Goal: Task Accomplishment & Management: Manage account settings

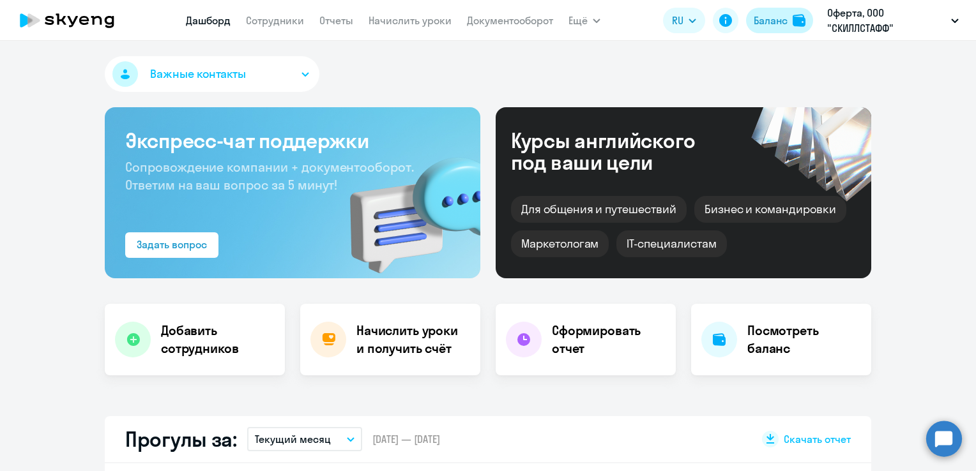
drag, startPoint x: 0, startPoint y: 0, endPoint x: 783, endPoint y: 21, distance: 783.0
click at [783, 21] on div "Баланс" at bounding box center [770, 20] width 34 height 15
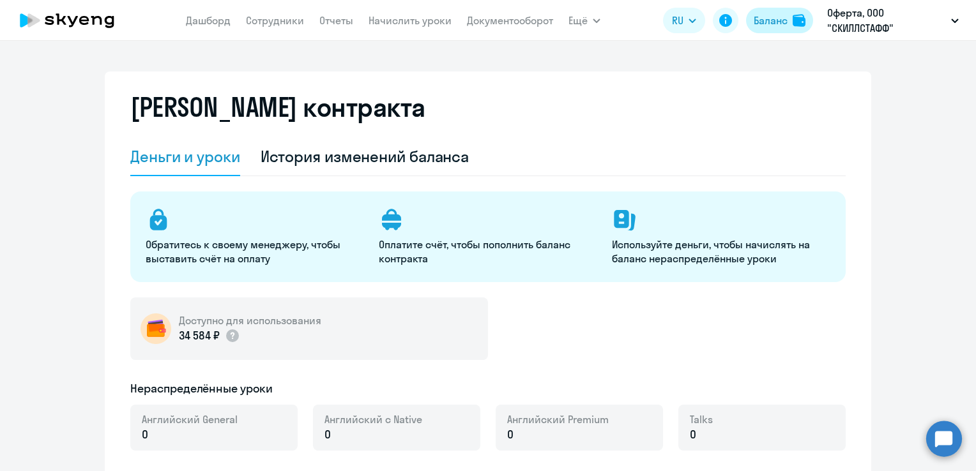
select select "english_adult_not_native_speaker"
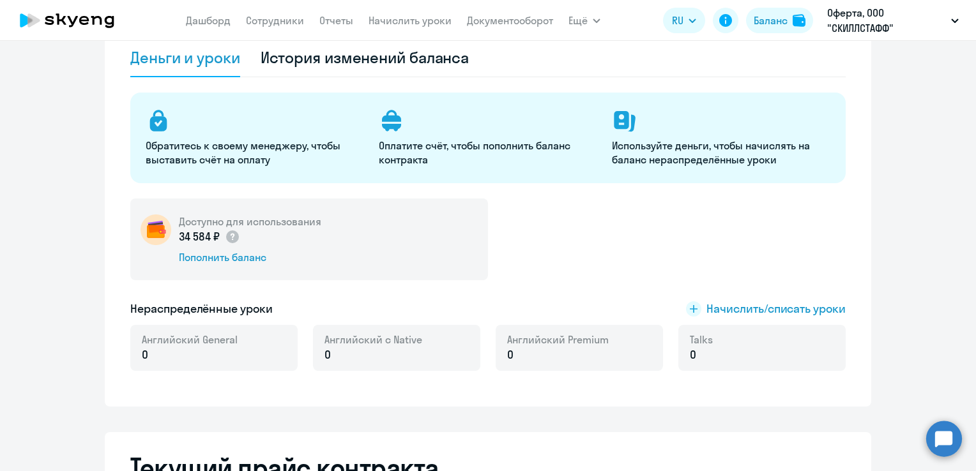
scroll to position [128, 0]
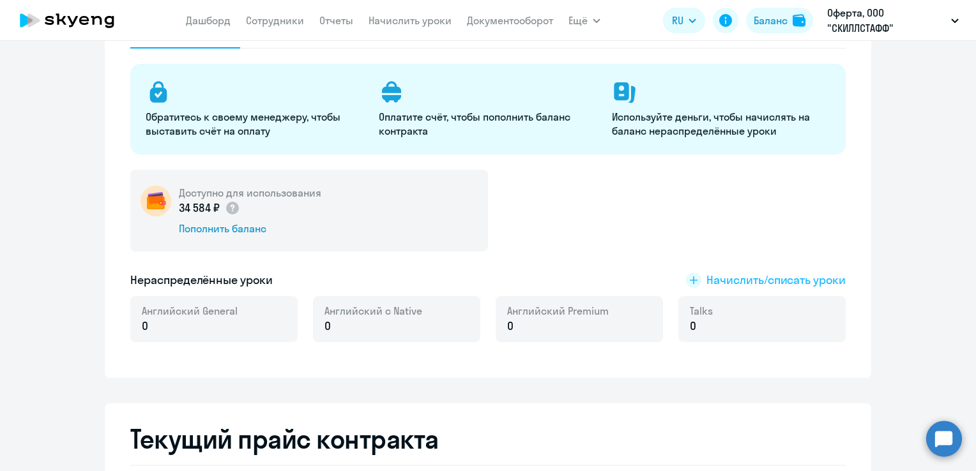
click at [721, 280] on span "Начислить/списать уроки" at bounding box center [775, 280] width 139 height 17
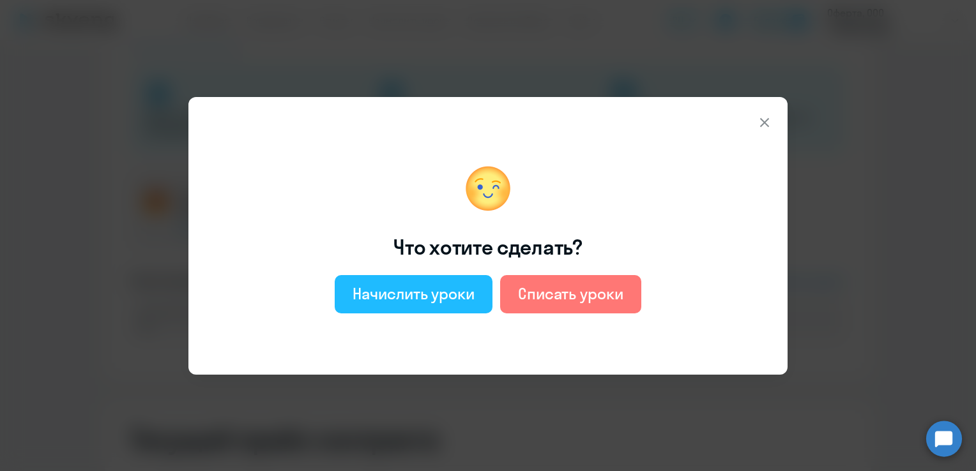
click at [423, 295] on div "Начислить уроки" at bounding box center [413, 293] width 122 height 20
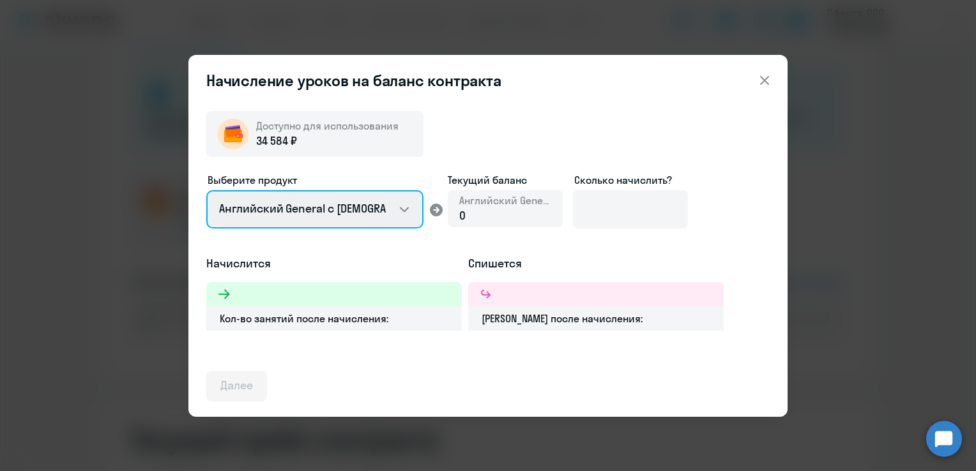
click at [398, 213] on select "Английский General с русскоговорящим преподавателем Английский General с англог…" at bounding box center [314, 209] width 217 height 38
select select "english_adult_not_native_speaker_premium"
click at [206, 190] on select "Английский General с русскоговорящим преподавателем Английский General с англог…" at bounding box center [314, 209] width 217 height 38
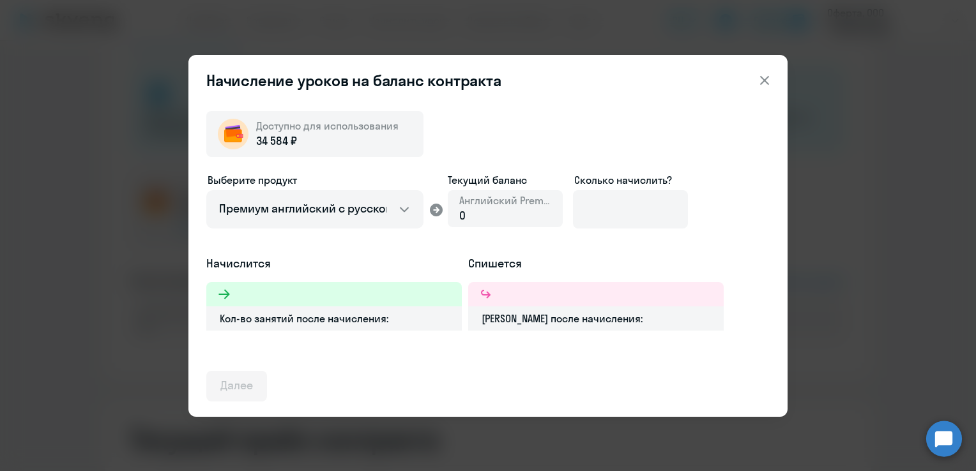
click at [468, 216] on div "0" at bounding box center [505, 216] width 92 height 17
click at [592, 212] on input at bounding box center [630, 209] width 115 height 38
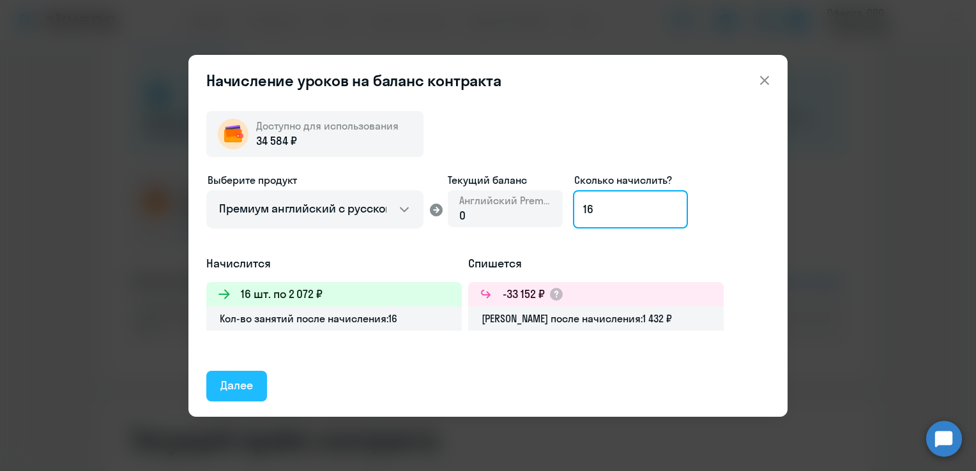
type input "16"
click at [234, 386] on div "Далее" at bounding box center [236, 385] width 33 height 17
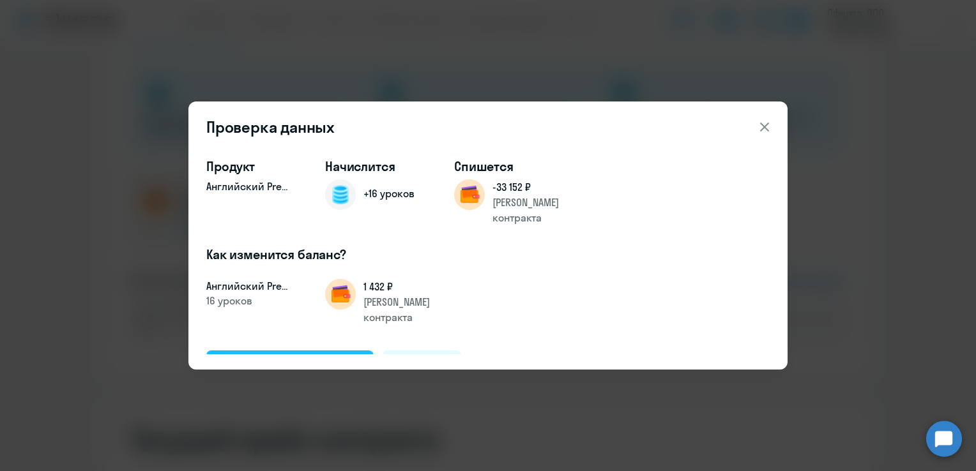
click at [301, 357] on div "Подтвердить и начислить" at bounding box center [289, 365] width 139 height 17
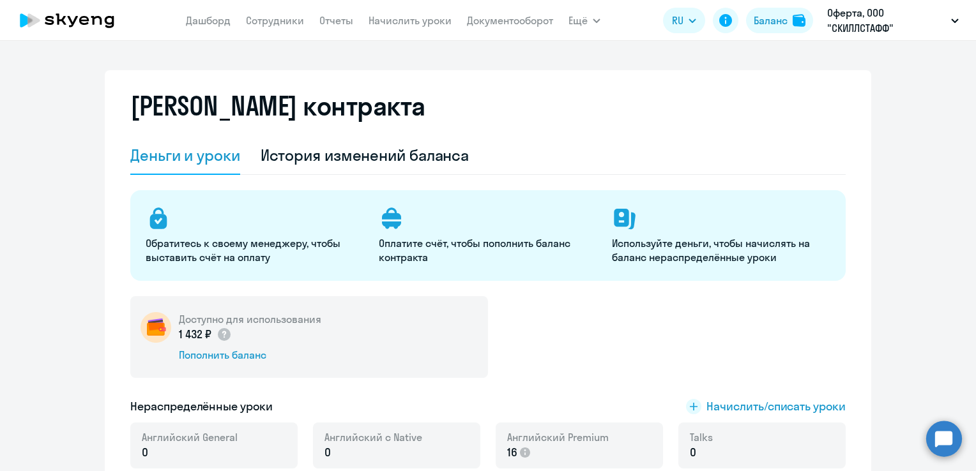
scroll to position [0, 0]
click at [268, 20] on link "Сотрудники" at bounding box center [275, 20] width 58 height 13
select select "30"
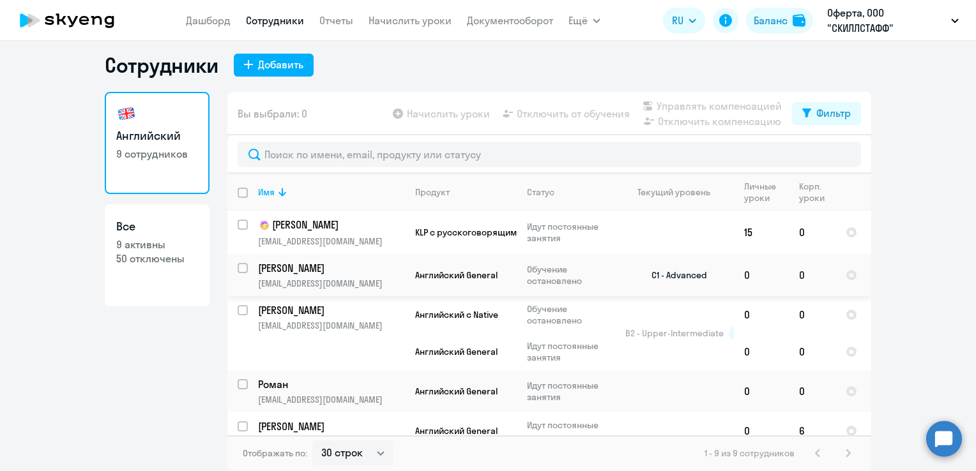
click at [370, 279] on p "[EMAIL_ADDRESS][DOMAIN_NAME]" at bounding box center [331, 283] width 146 height 11
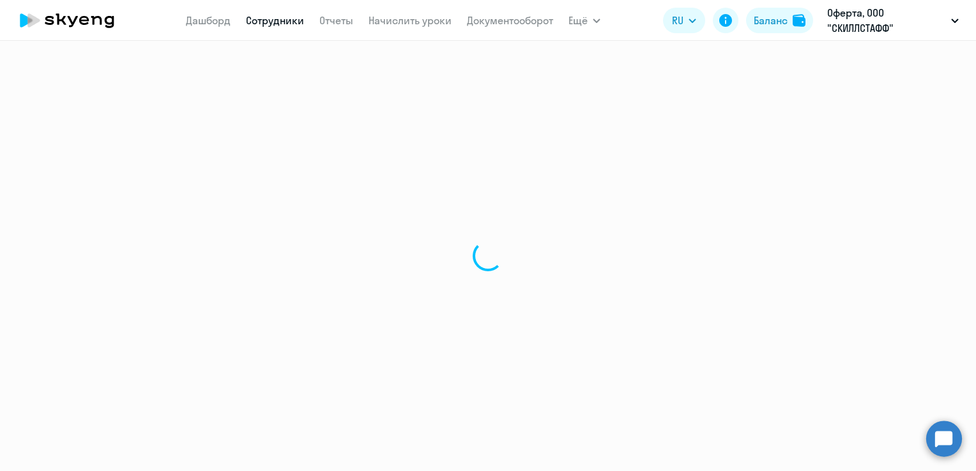
select select "english"
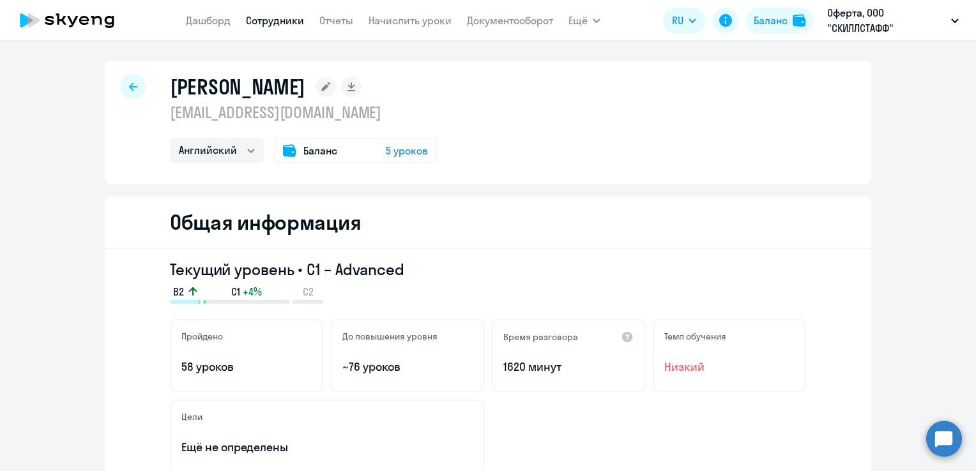
click at [393, 152] on span "5 уроков" at bounding box center [407, 150] width 42 height 15
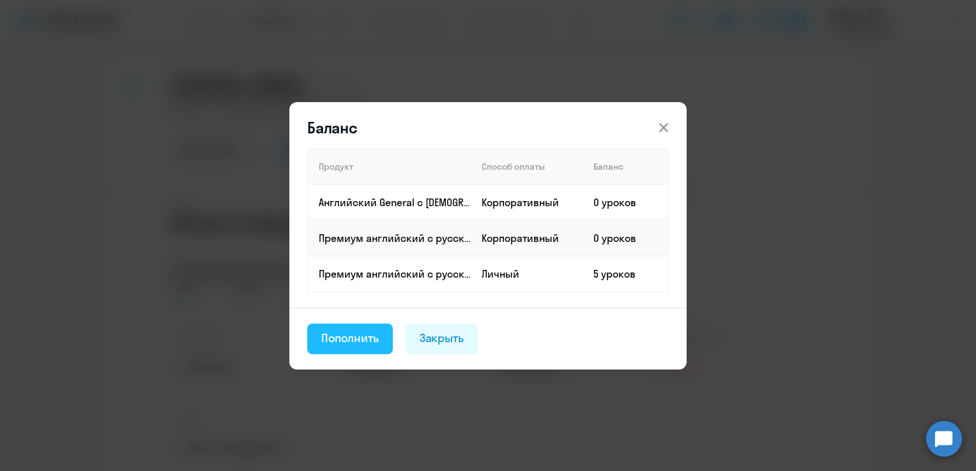
click at [354, 340] on div "Пополнить" at bounding box center [349, 338] width 57 height 17
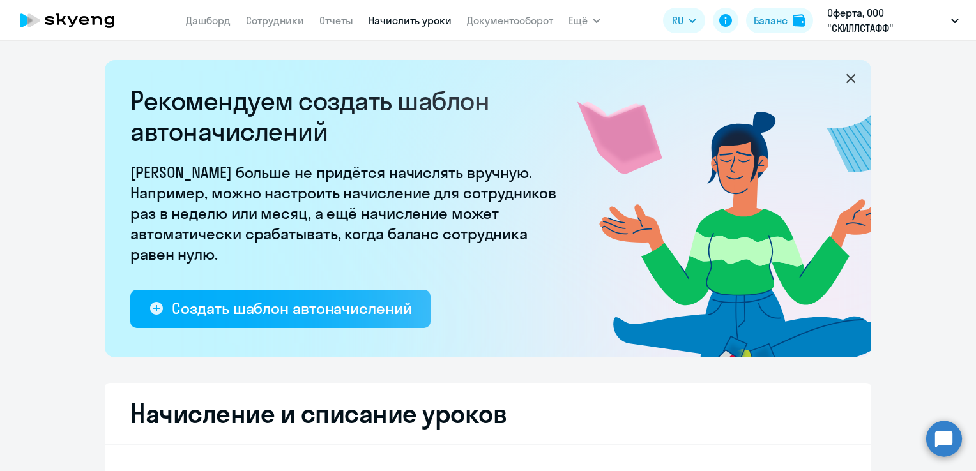
select select "10"
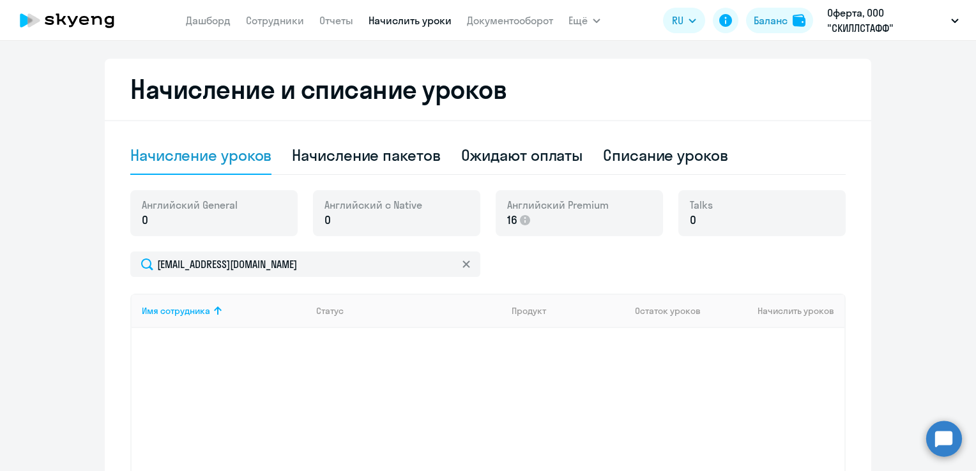
scroll to position [317, 0]
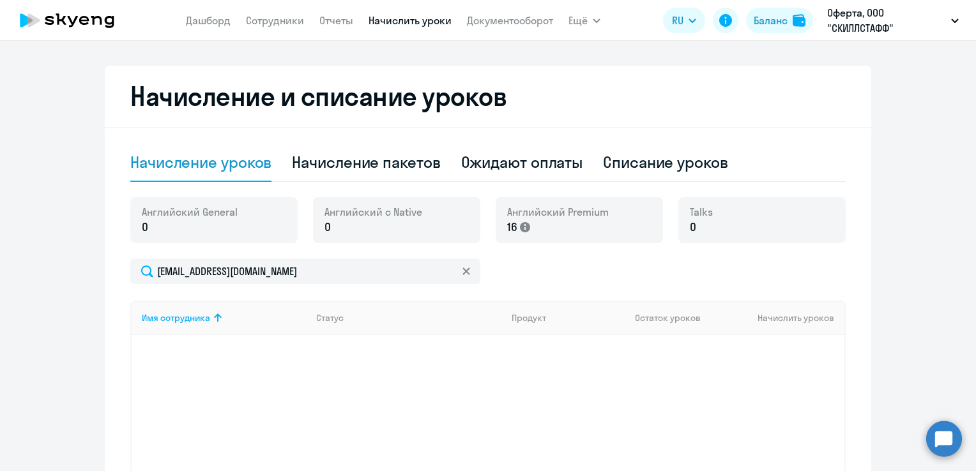
click at [520, 226] on icon at bounding box center [525, 227] width 10 height 10
click at [507, 226] on span "16" at bounding box center [512, 227] width 10 height 17
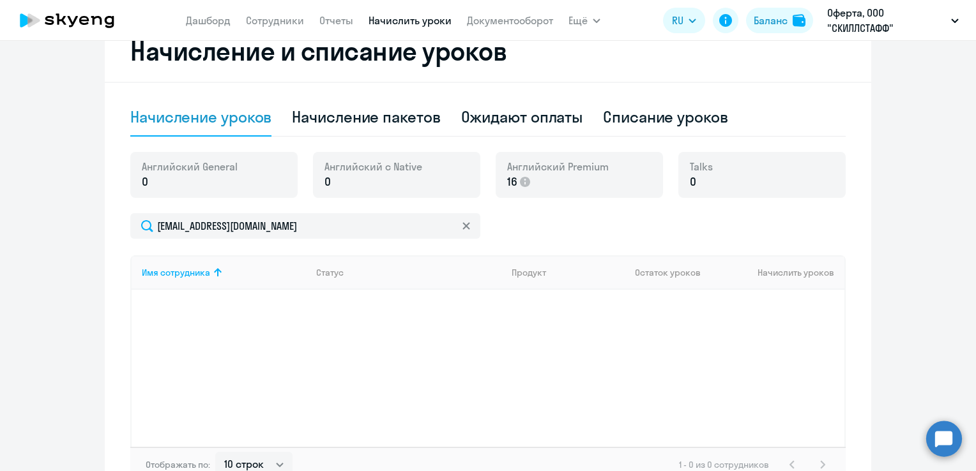
scroll to position [190, 0]
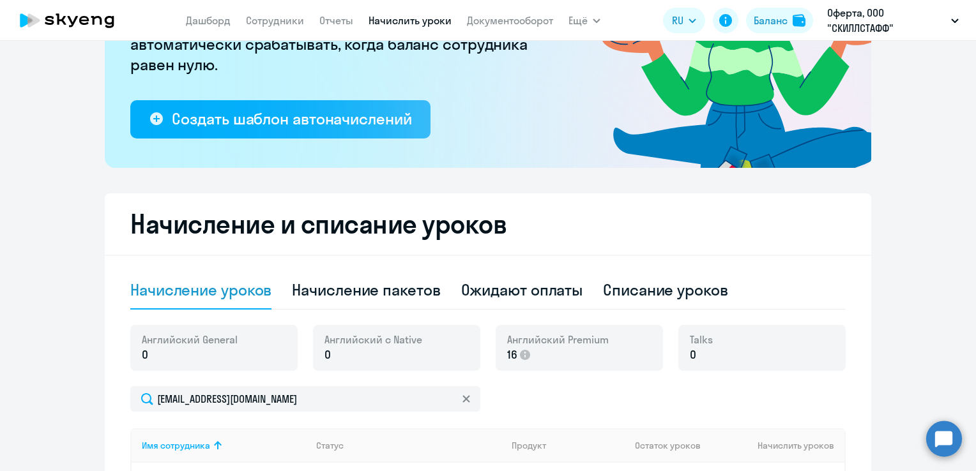
click at [241, 296] on div "Начисление уроков" at bounding box center [200, 290] width 141 height 20
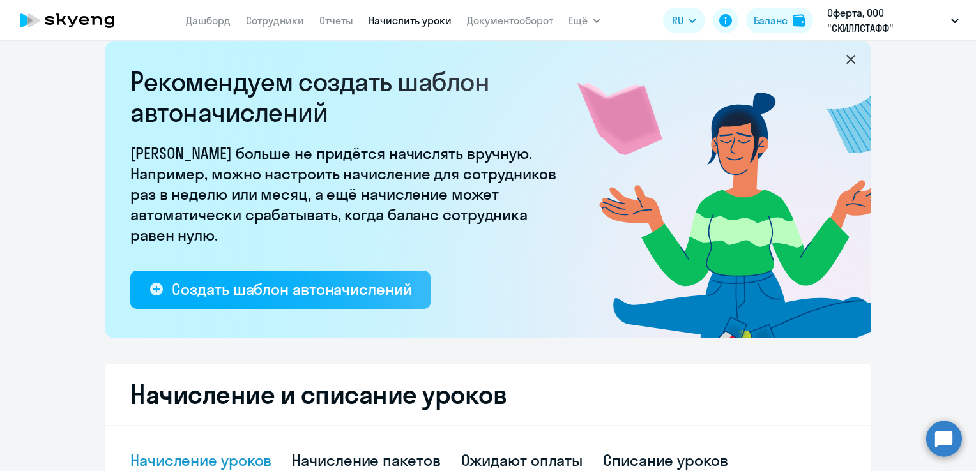
scroll to position [0, 0]
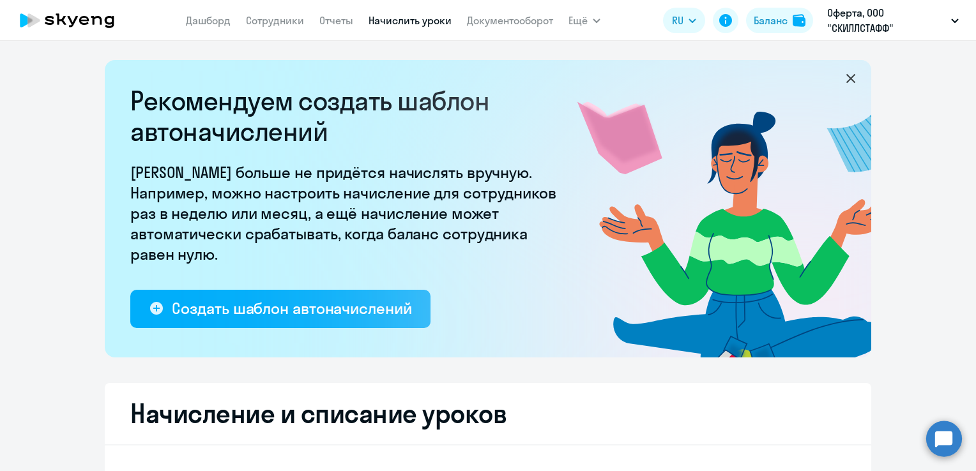
click at [306, 21] on nav "Дашборд Сотрудники Отчеты Начислить уроки Документооборот" at bounding box center [369, 21] width 367 height 26
click at [285, 24] on link "Сотрудники" at bounding box center [275, 20] width 58 height 13
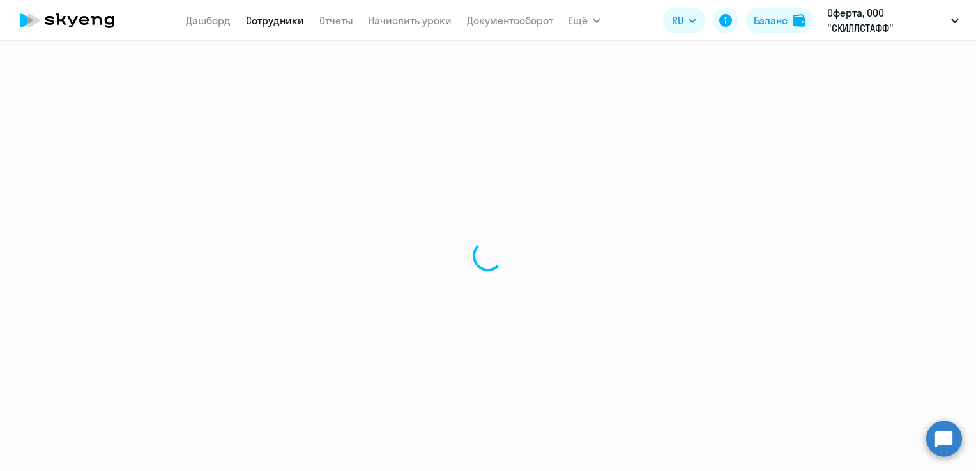
select select "30"
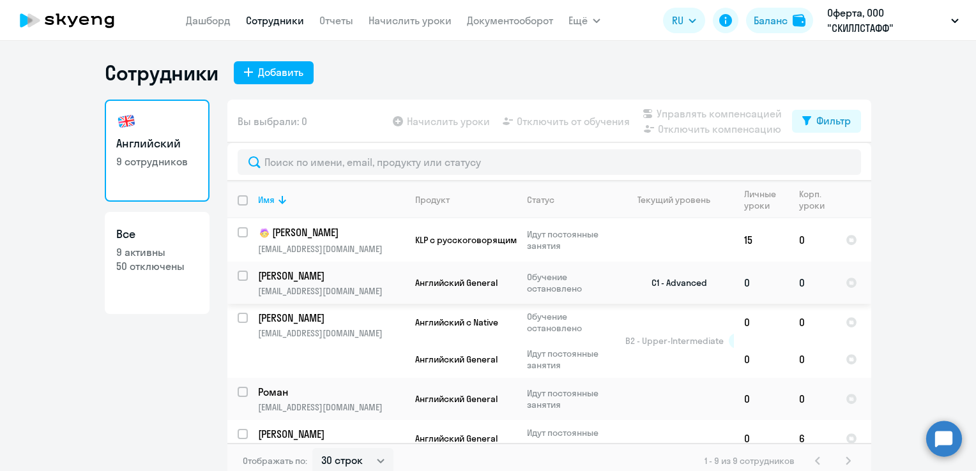
click at [238, 280] on input "select row 12886393" at bounding box center [251, 284] width 26 height 26
checkbox input "true"
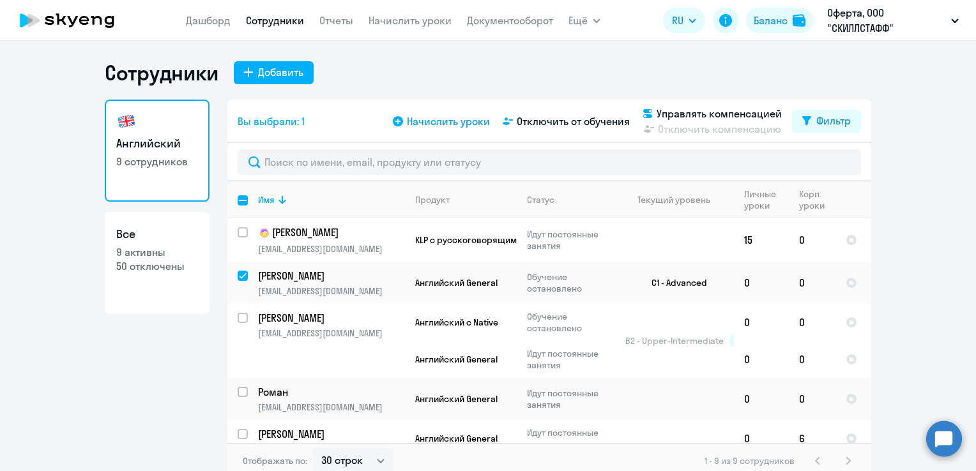
click at [429, 123] on span "Начислить уроки" at bounding box center [448, 121] width 83 height 15
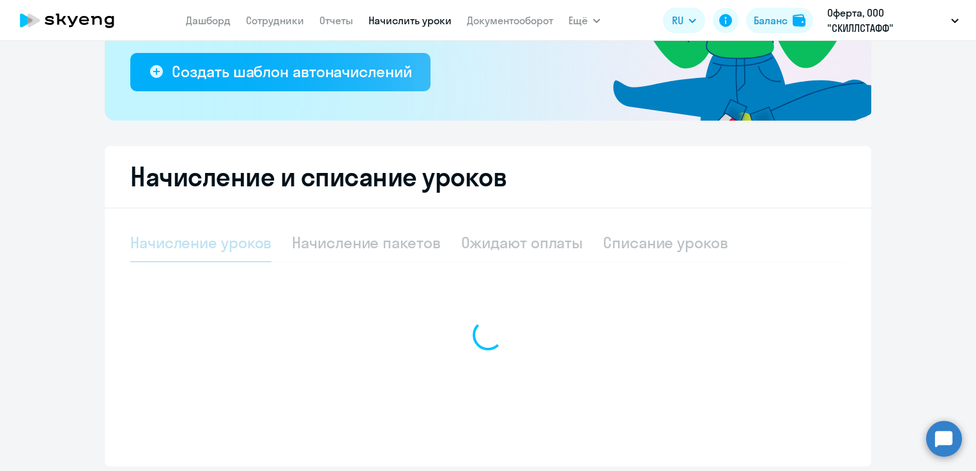
select select "10"
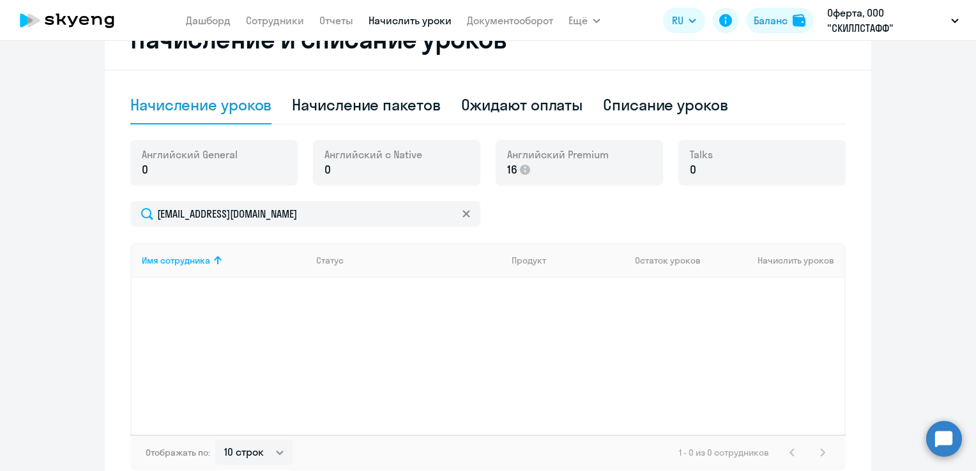
scroll to position [383, 0]
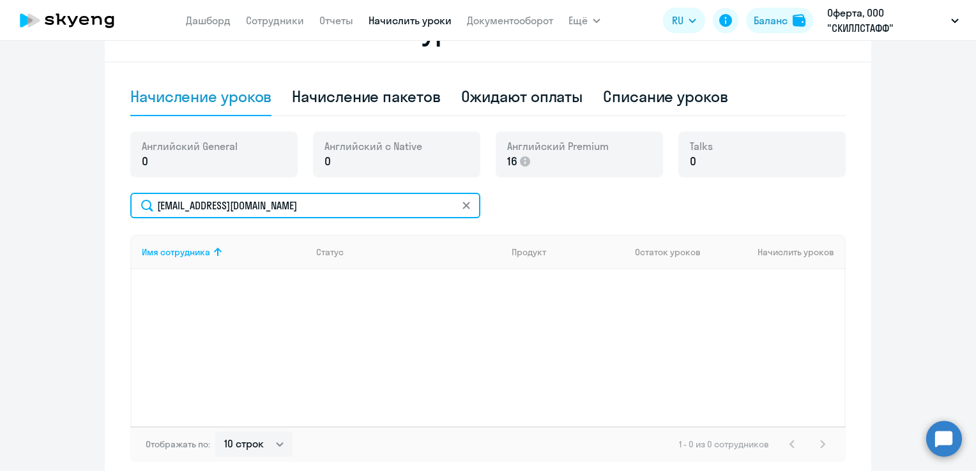
click at [305, 206] on input "[EMAIL_ADDRESS][DOMAIN_NAME]" at bounding box center [305, 206] width 350 height 26
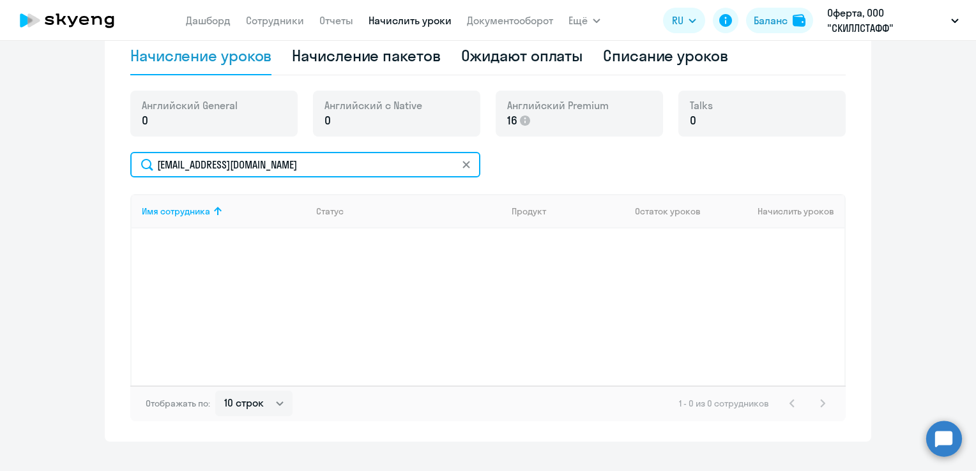
scroll to position [445, 0]
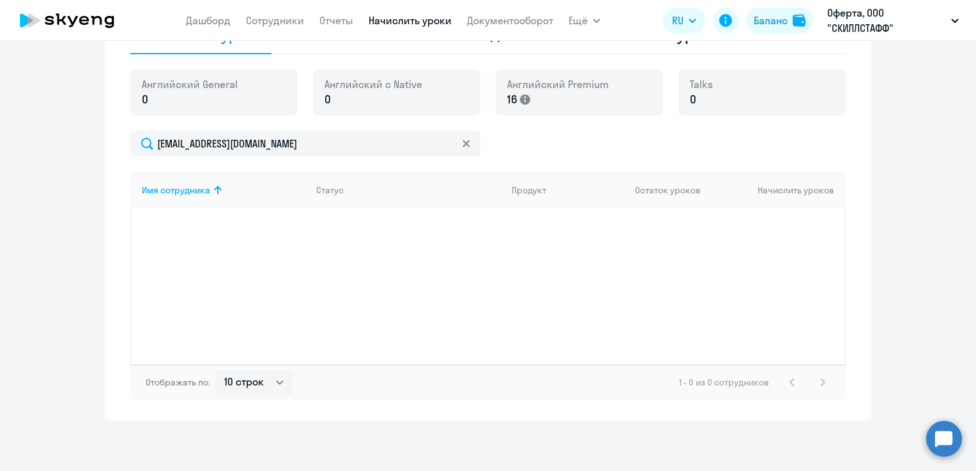
click at [520, 96] on icon at bounding box center [525, 99] width 10 height 10
click at [507, 102] on span "16" at bounding box center [512, 99] width 10 height 17
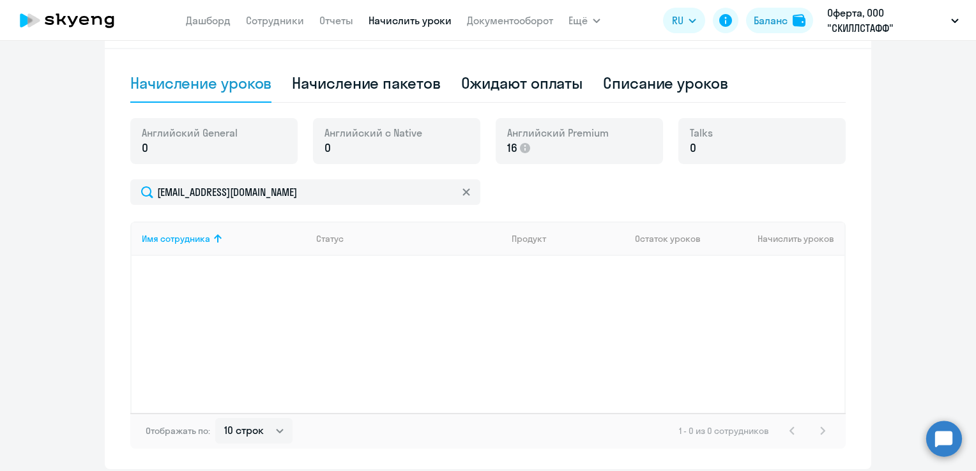
scroll to position [317, 0]
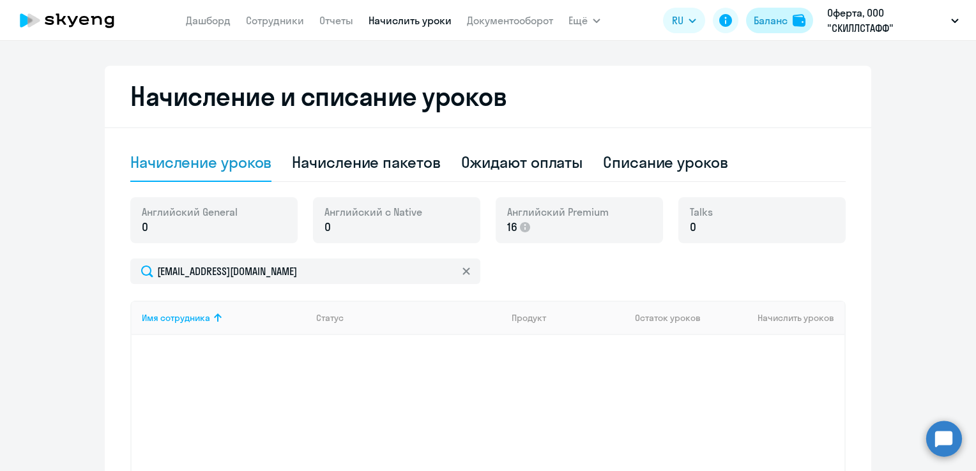
click at [775, 22] on div "Баланс" at bounding box center [770, 20] width 34 height 15
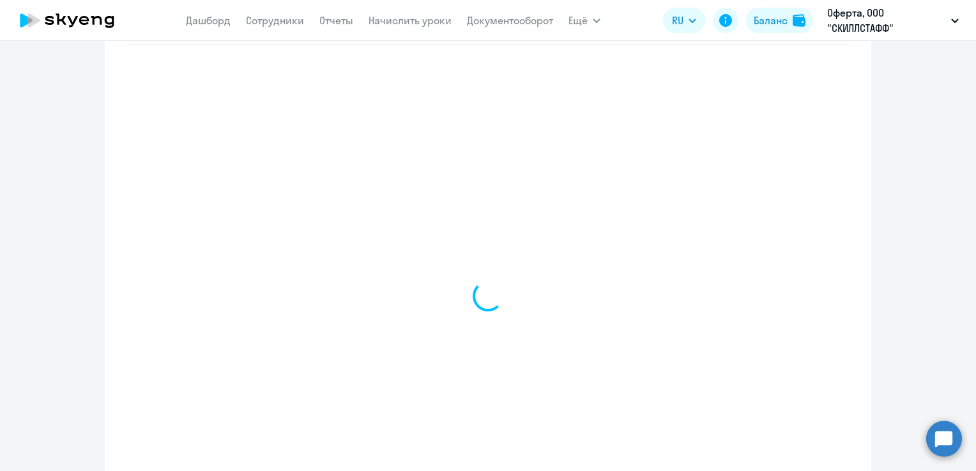
scroll to position [548, 0]
select select "english_adult_not_native_speaker"
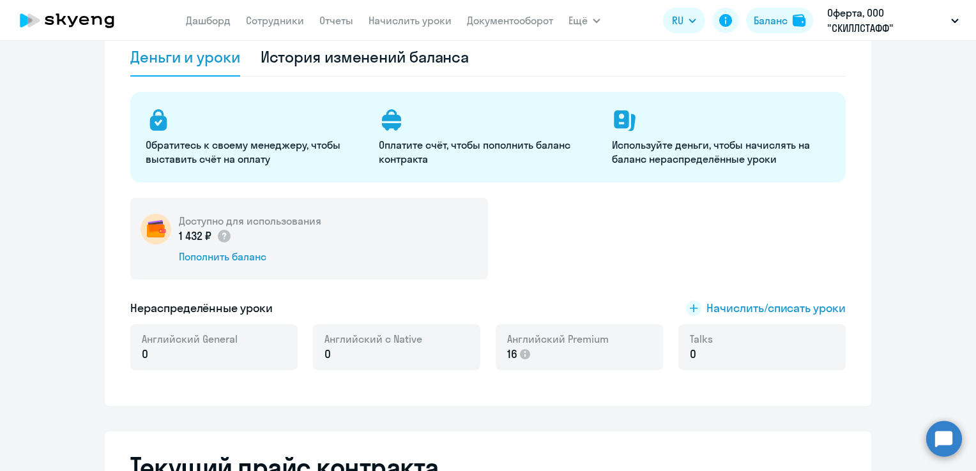
scroll to position [0, 0]
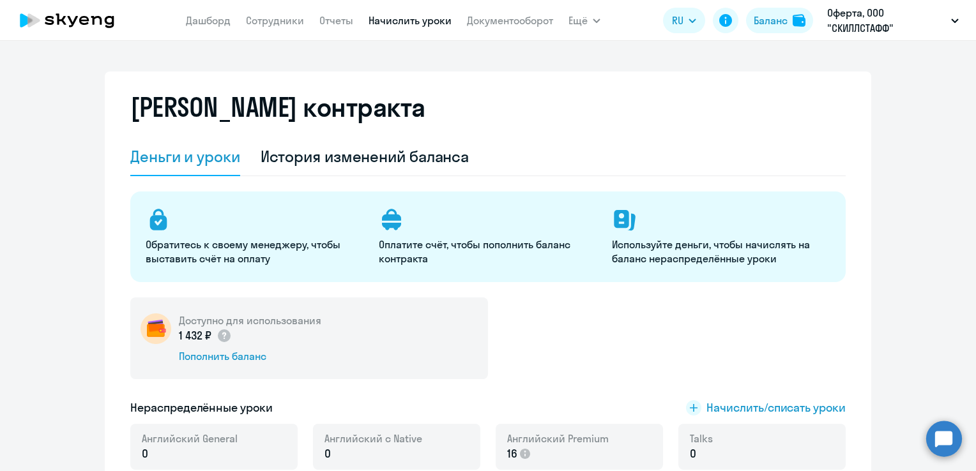
click at [404, 25] on link "Начислить уроки" at bounding box center [409, 20] width 83 height 13
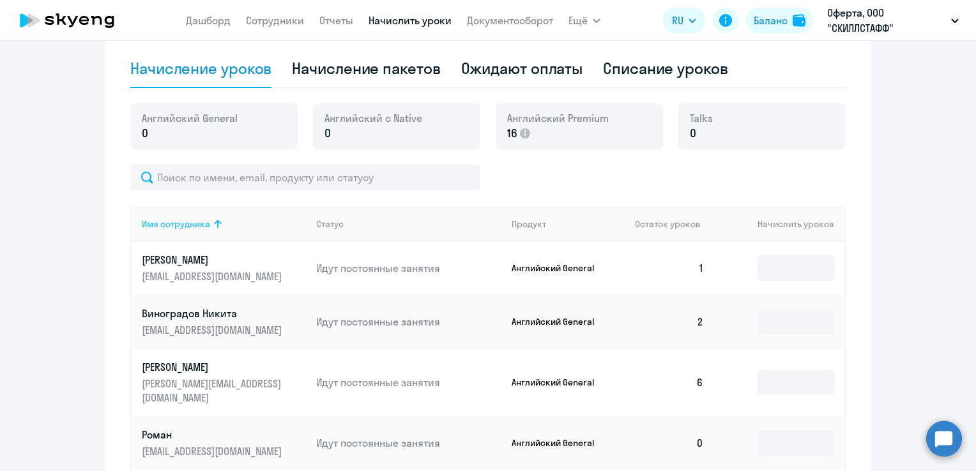
scroll to position [539, 0]
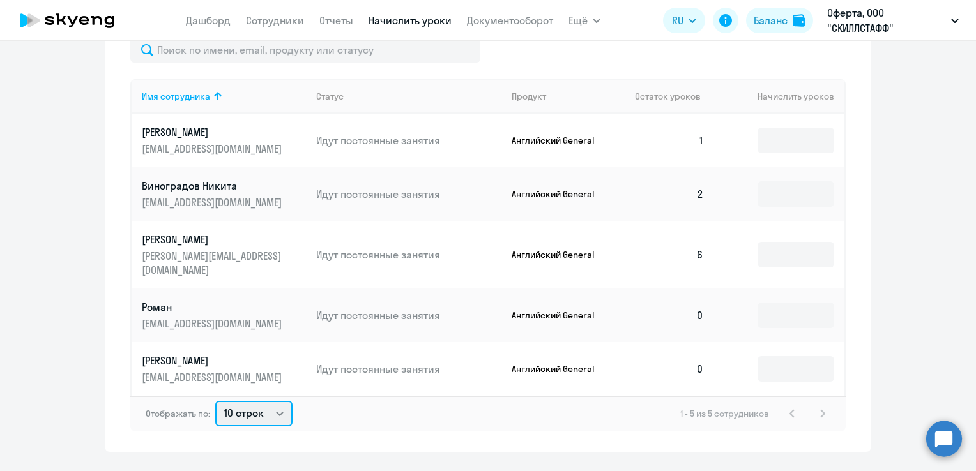
click at [268, 407] on select "10 строк 30 строк 50 строк" at bounding box center [253, 414] width 77 height 26
select select "30"
click at [215, 401] on select "10 строк 30 строк 50 строк" at bounding box center [253, 414] width 77 height 26
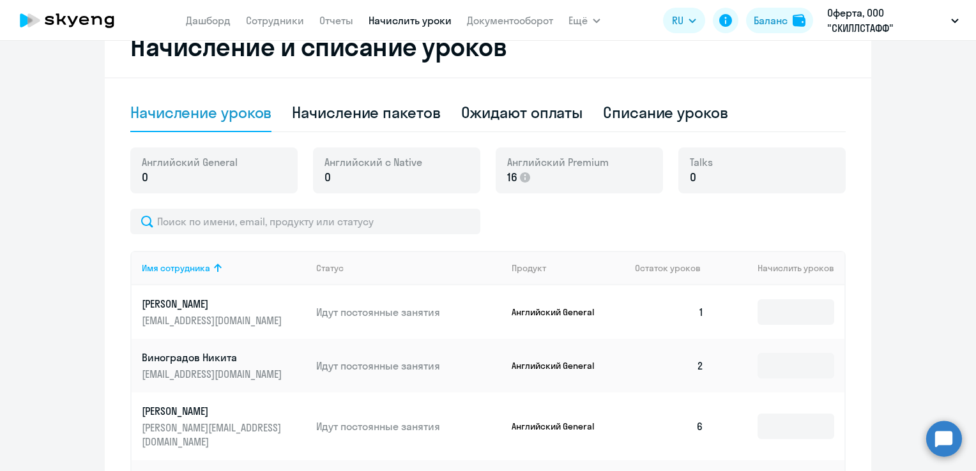
scroll to position [365, 0]
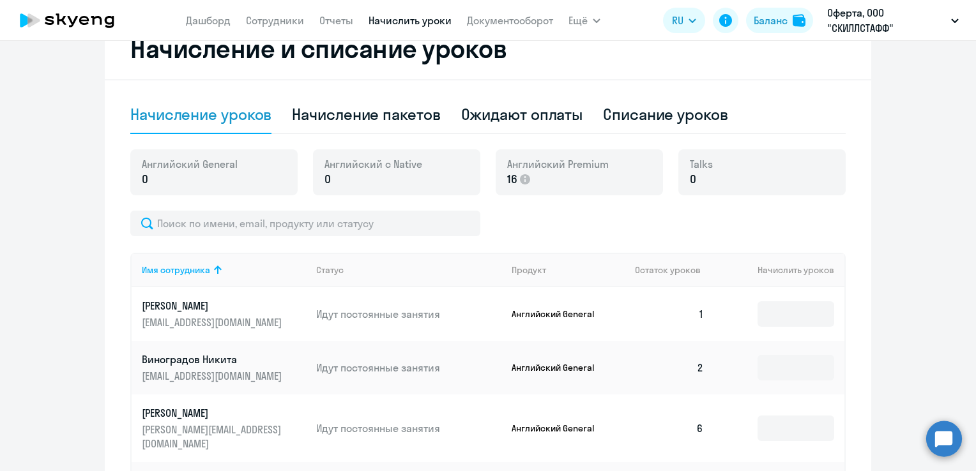
click at [549, 174] on p "16" at bounding box center [558, 179] width 102 height 17
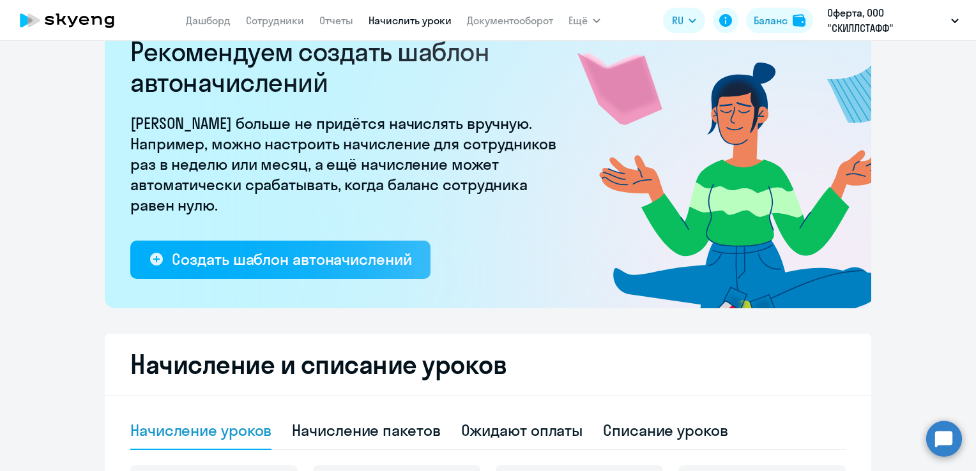
scroll to position [0, 0]
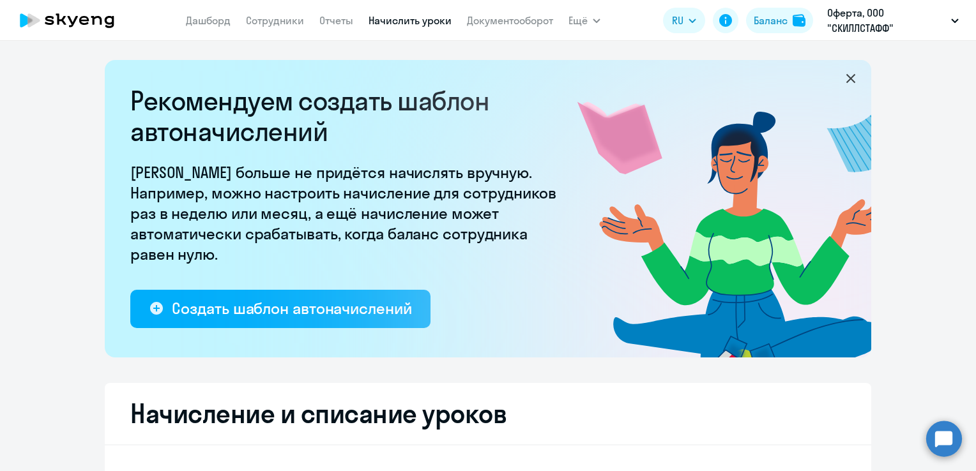
click at [400, 24] on link "Начислить уроки" at bounding box center [409, 20] width 83 height 13
click at [282, 24] on link "Сотрудники" at bounding box center [275, 20] width 58 height 13
select select "30"
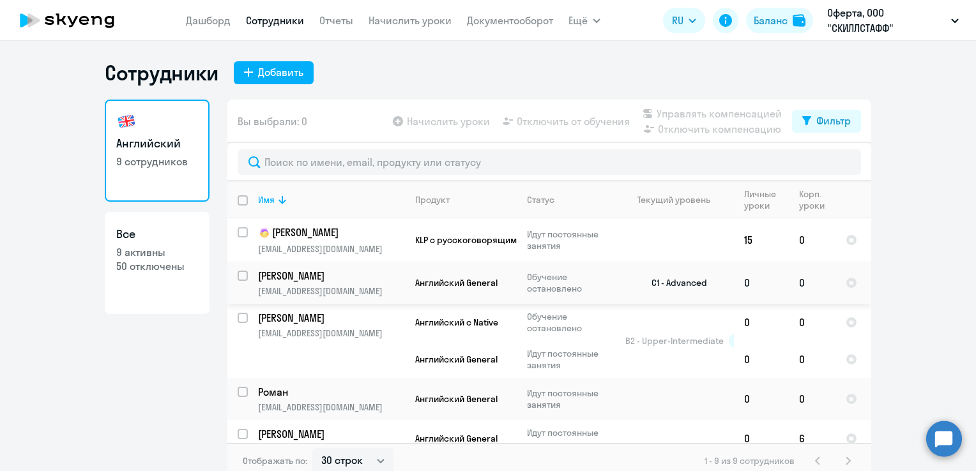
click at [548, 291] on p "Обучение остановлено" at bounding box center [570, 282] width 87 height 23
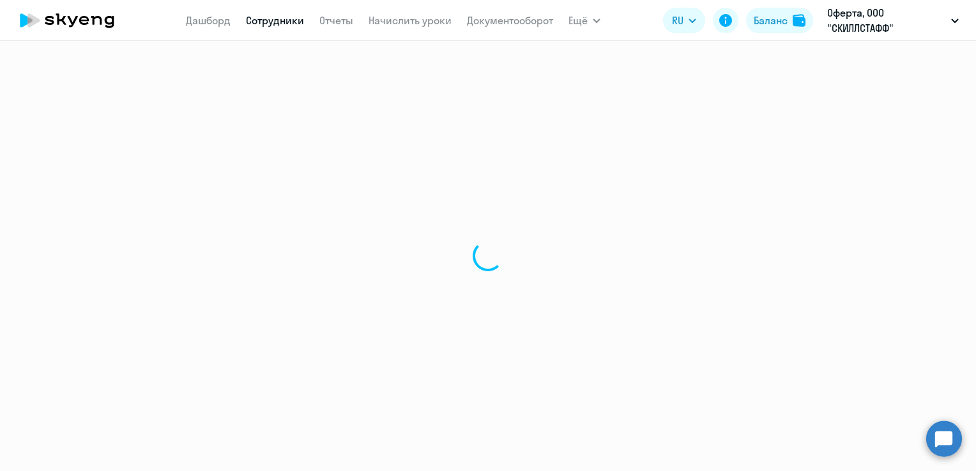
select select "english"
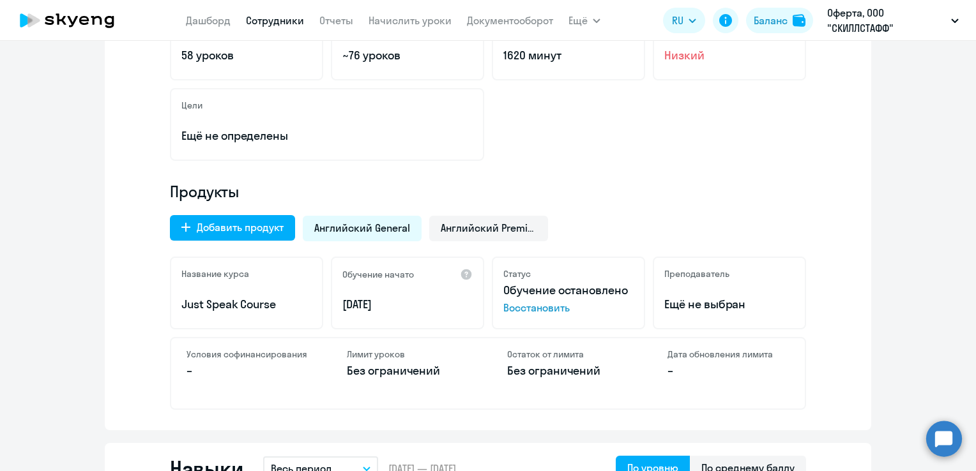
scroll to position [248, 0]
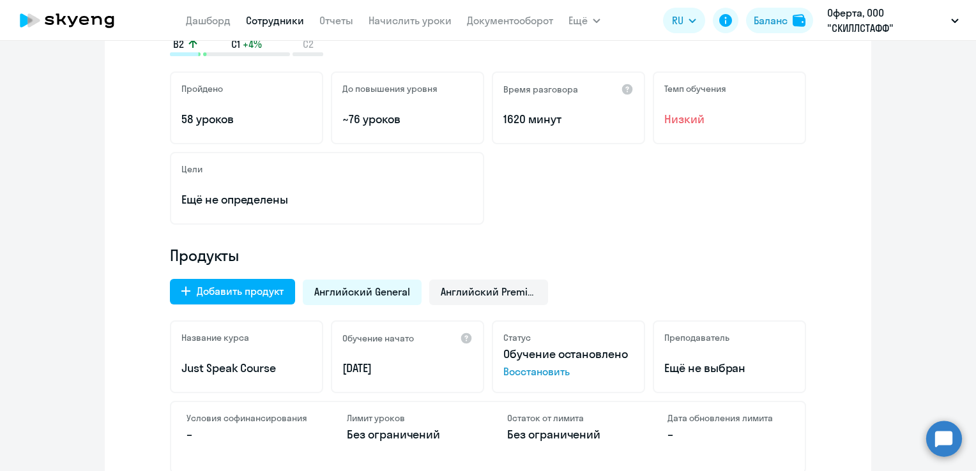
click at [515, 370] on span "Восстановить" at bounding box center [568, 371] width 130 height 15
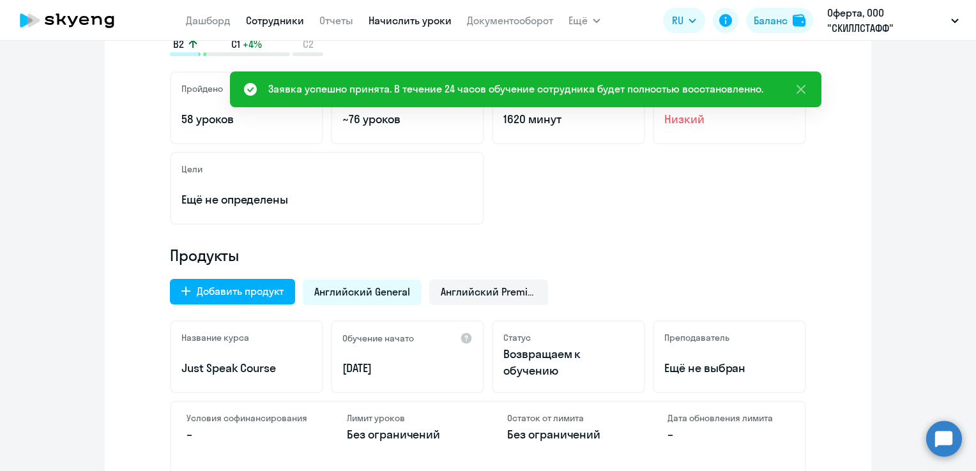
click at [444, 19] on link "Начислить уроки" at bounding box center [409, 20] width 83 height 13
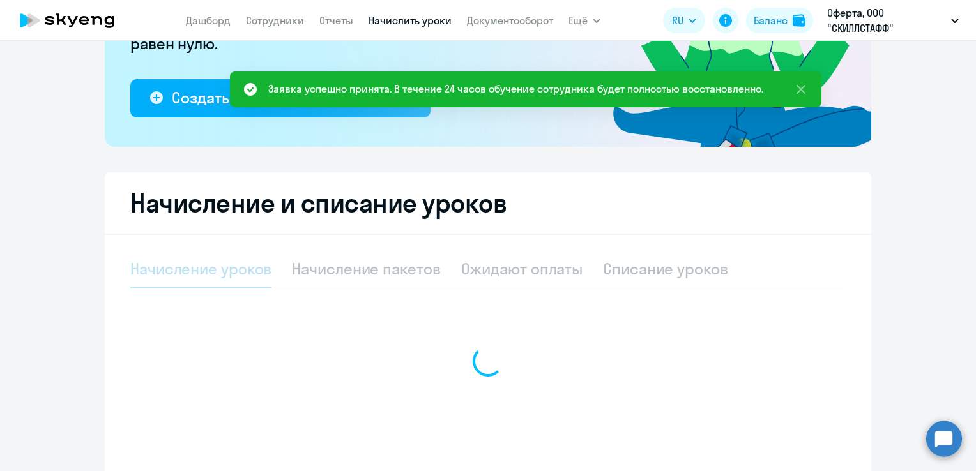
select select "10"
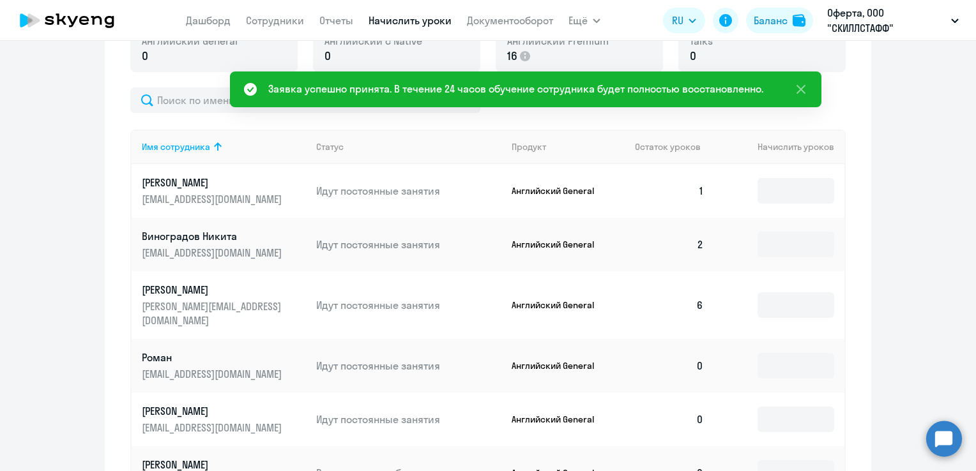
scroll to position [552, 0]
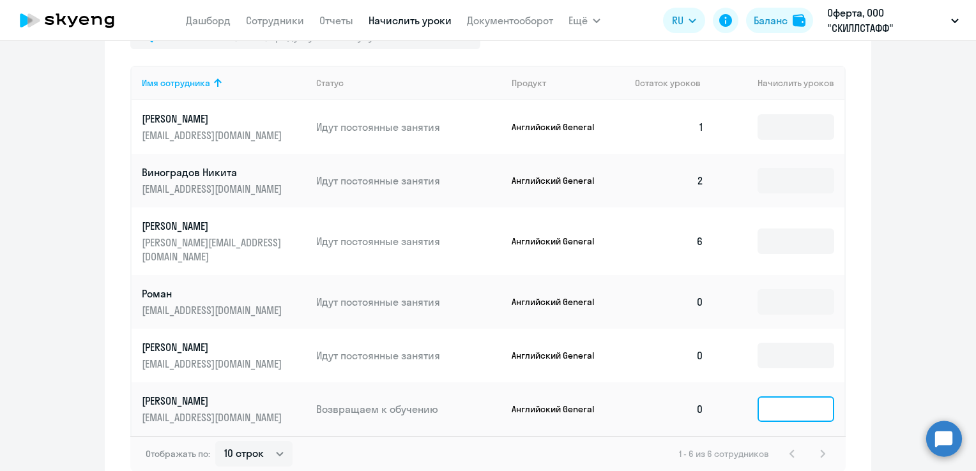
click at [793, 396] on input at bounding box center [795, 409] width 77 height 26
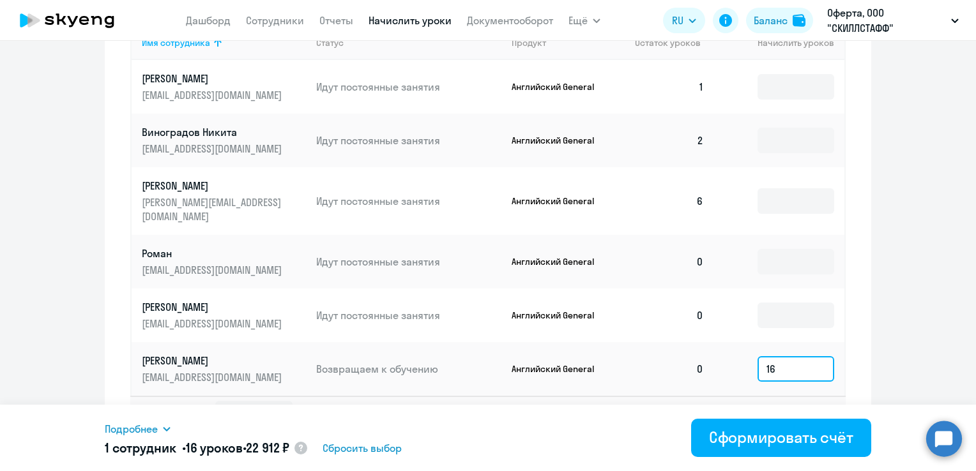
scroll to position [610, 0]
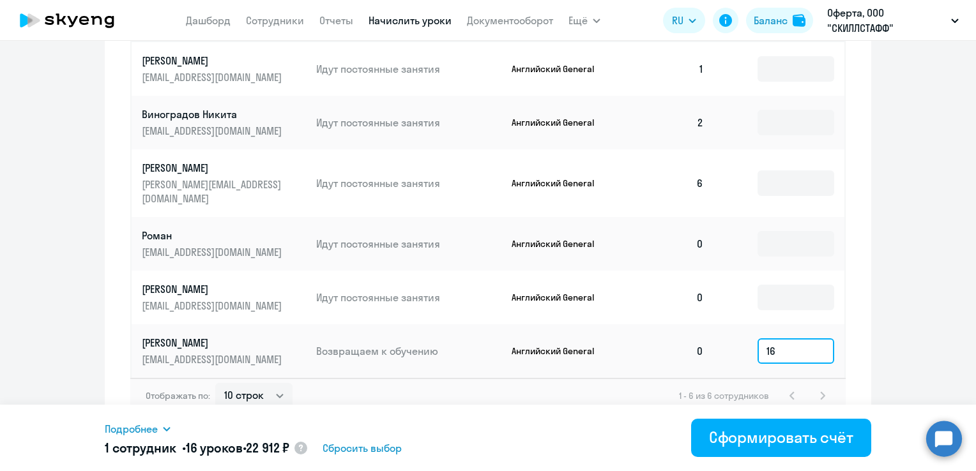
click at [779, 338] on input "16" at bounding box center [795, 351] width 77 height 26
type input "1"
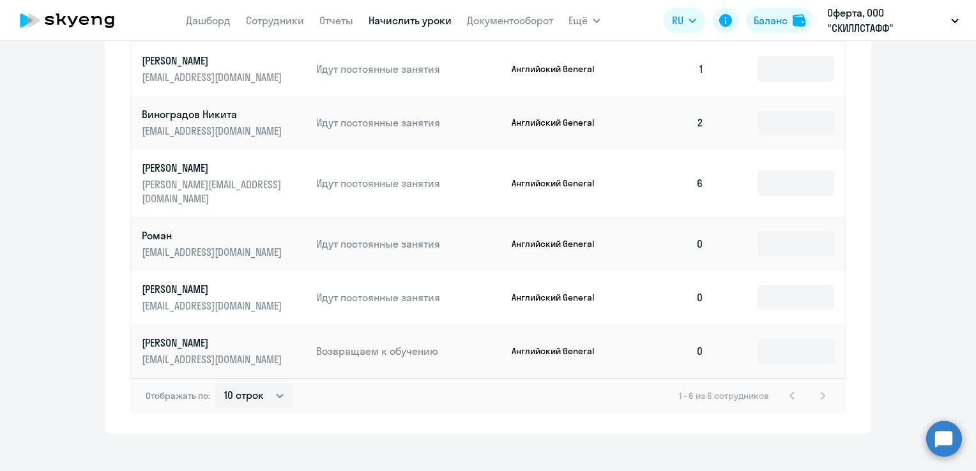
click at [230, 336] on p "[PERSON_NAME]" at bounding box center [213, 343] width 143 height 14
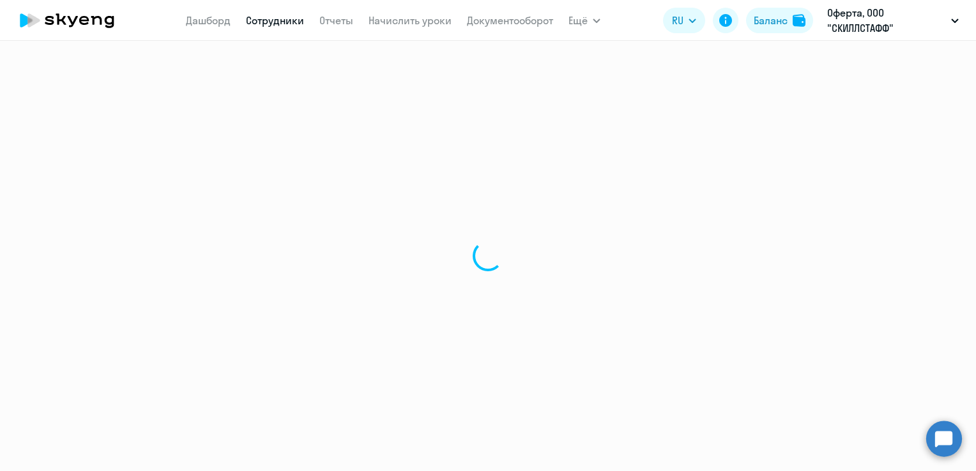
select select "english"
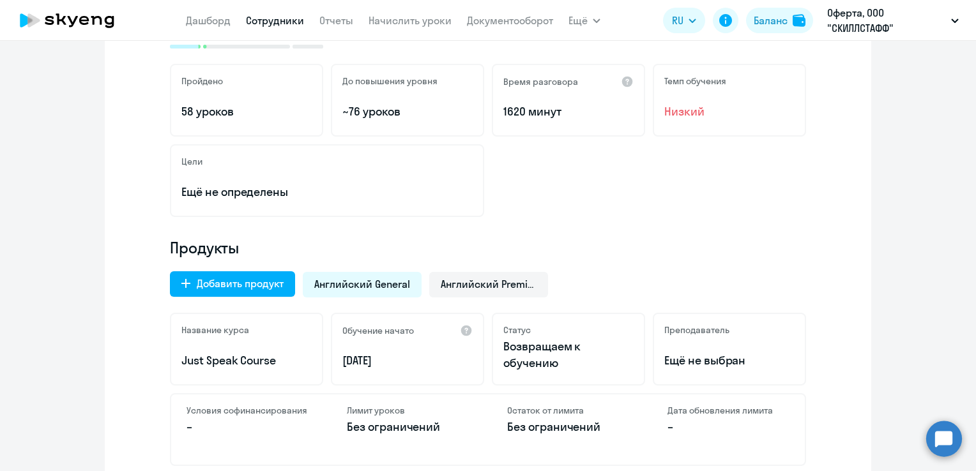
scroll to position [319, 0]
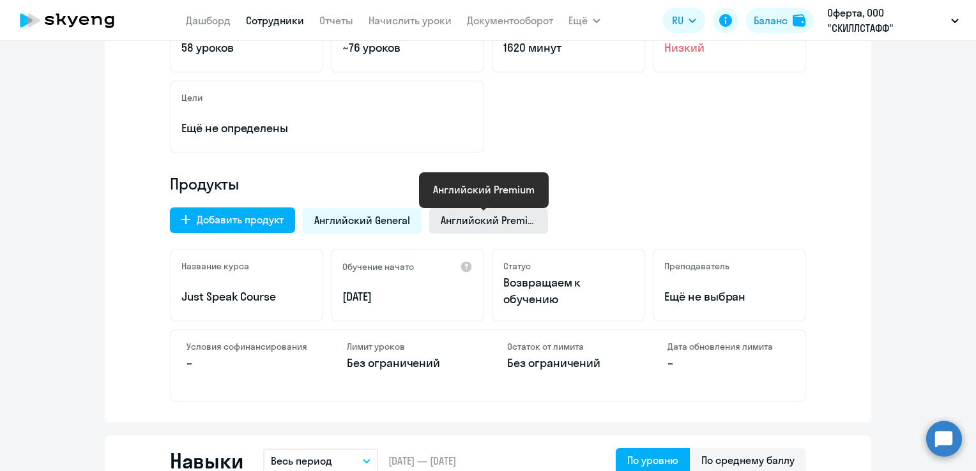
click at [506, 218] on span "Английский Premium" at bounding box center [489, 220] width 96 height 14
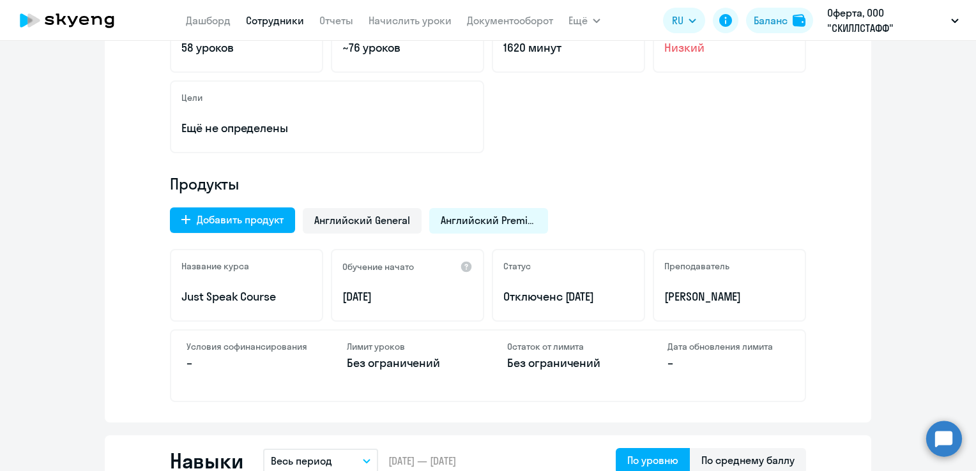
click at [545, 295] on p "Отключен с 25.02.2025" at bounding box center [568, 297] width 130 height 17
click at [381, 225] on span "Английский General" at bounding box center [362, 220] width 96 height 14
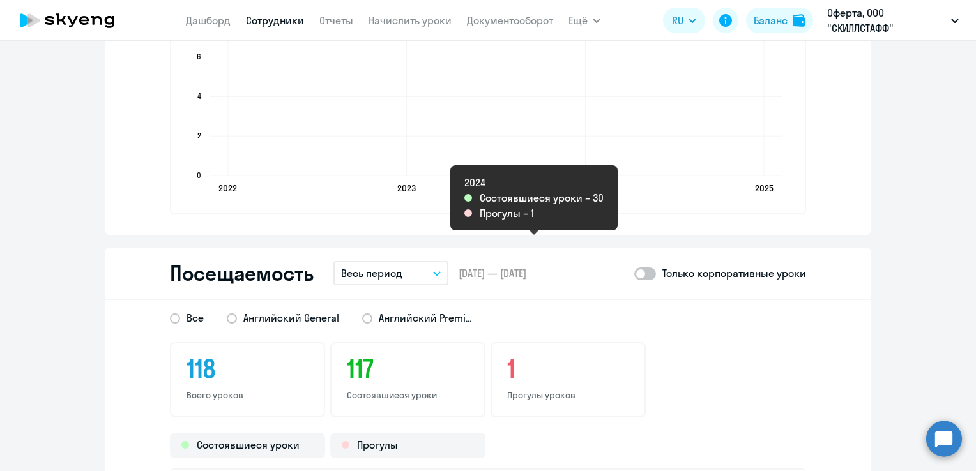
scroll to position [1205, 0]
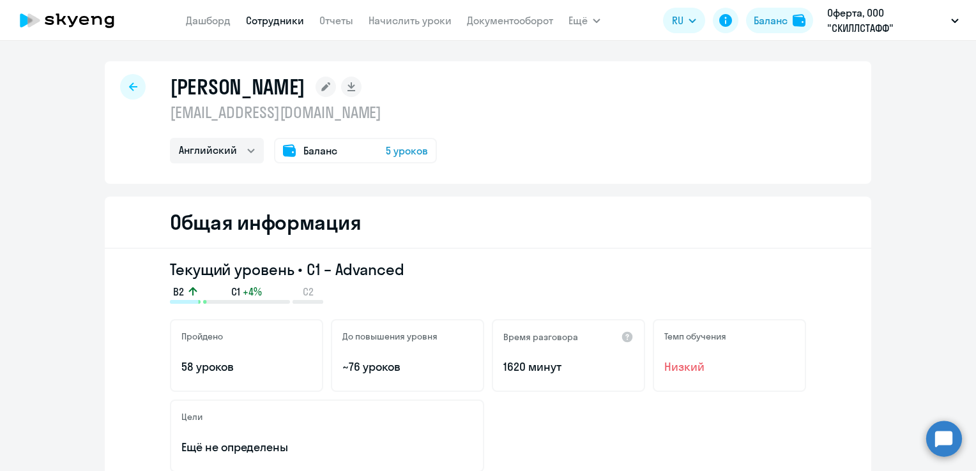
select select "english"
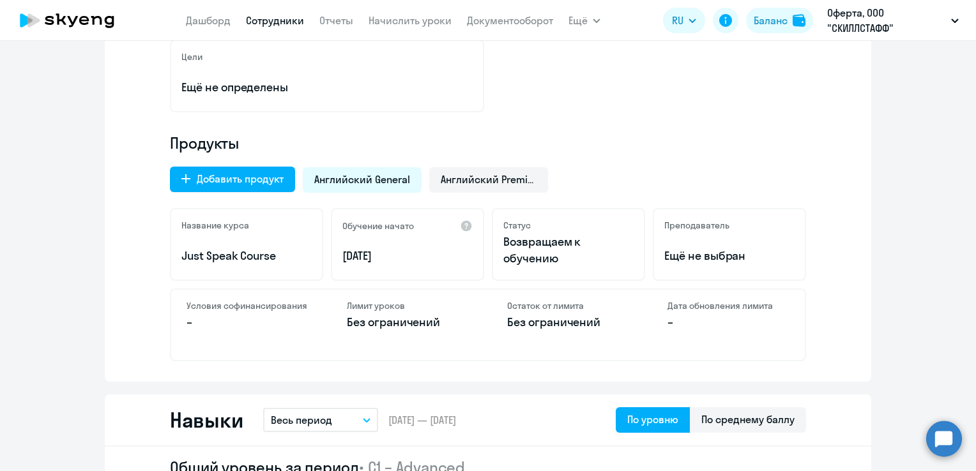
scroll to position [383, 0]
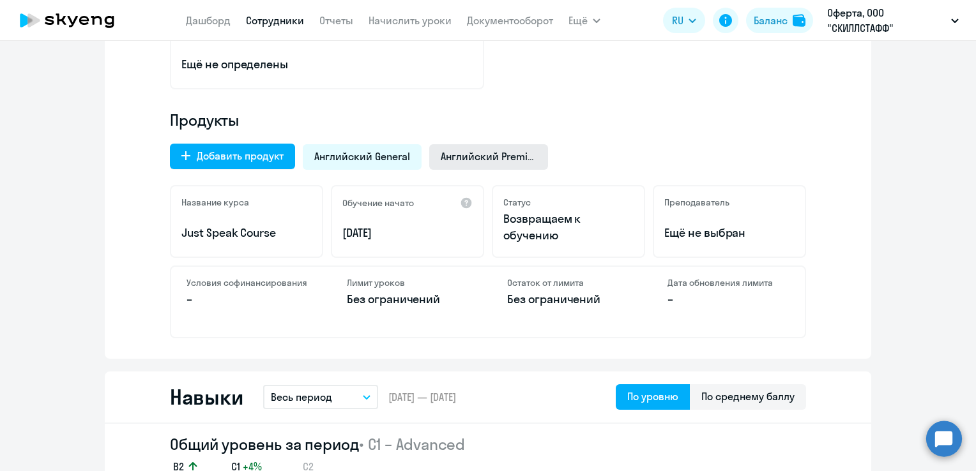
click at [453, 162] on span "Английский Premium" at bounding box center [489, 156] width 96 height 14
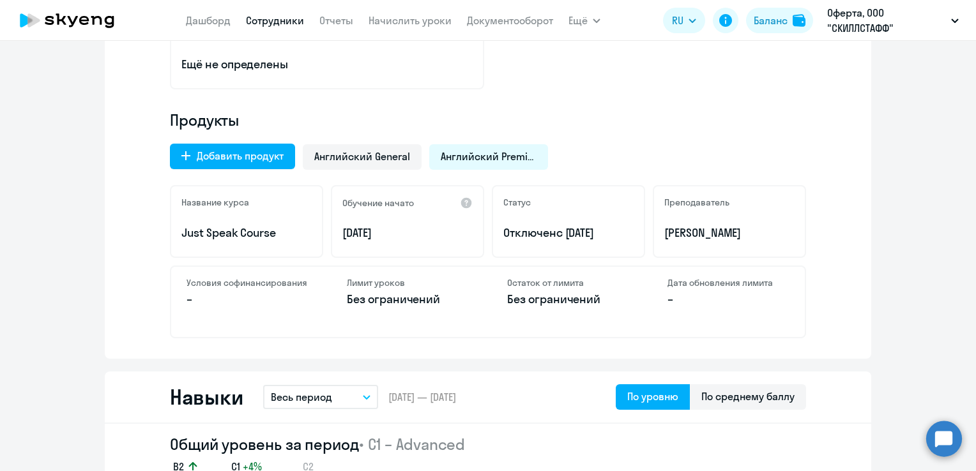
click at [559, 233] on span "с [DATE]" at bounding box center [575, 232] width 38 height 15
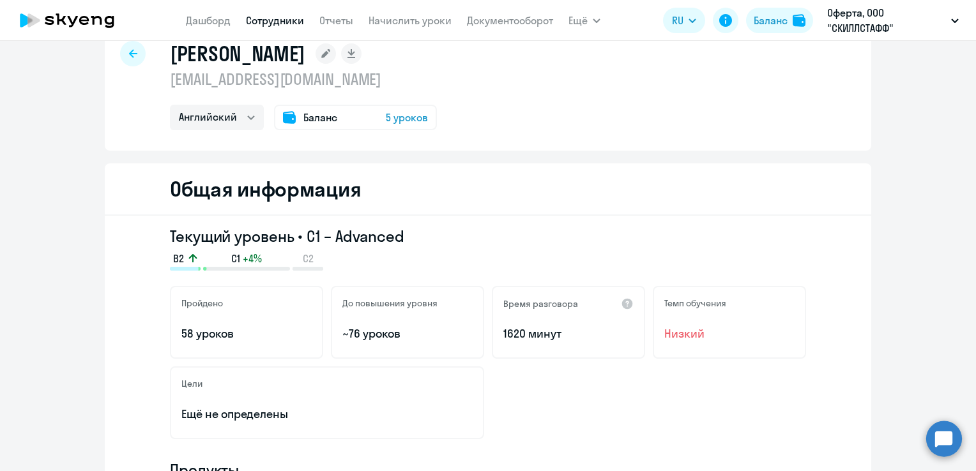
scroll to position [0, 0]
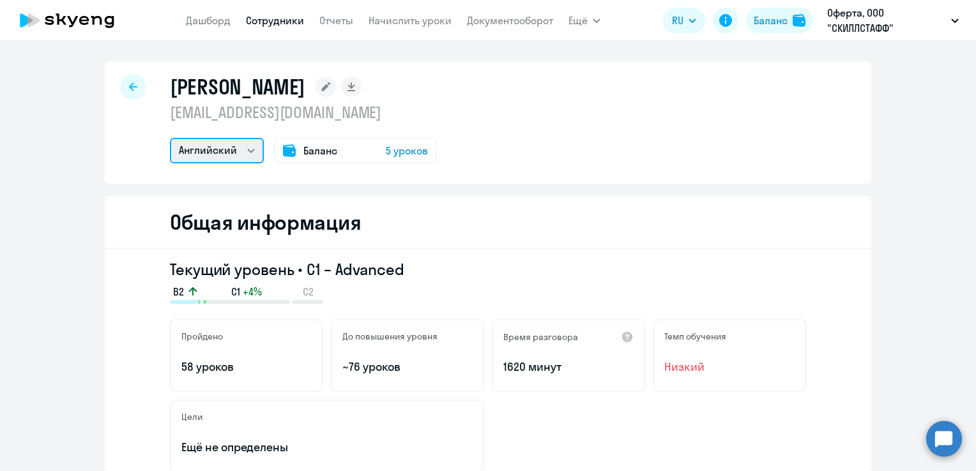
click at [212, 144] on select "Английский" at bounding box center [217, 151] width 94 height 26
click at [215, 147] on select "Английский" at bounding box center [217, 151] width 94 height 26
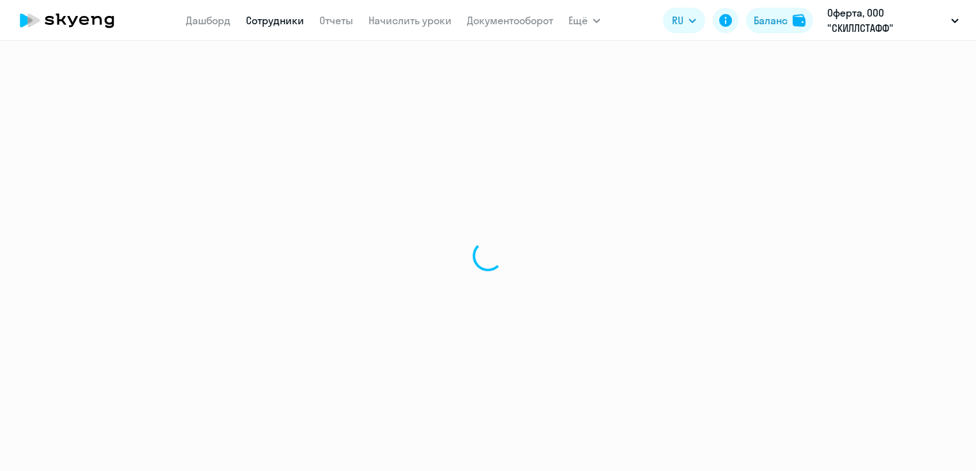
select select "english"
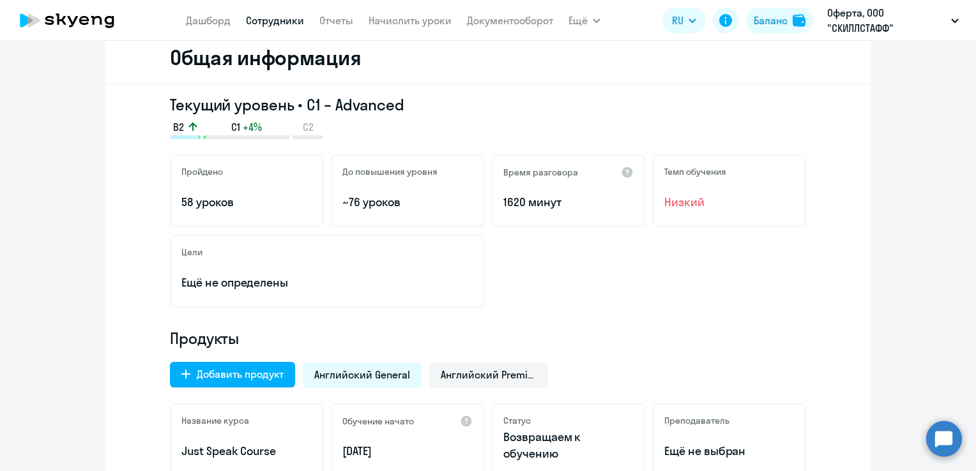
scroll to position [319, 0]
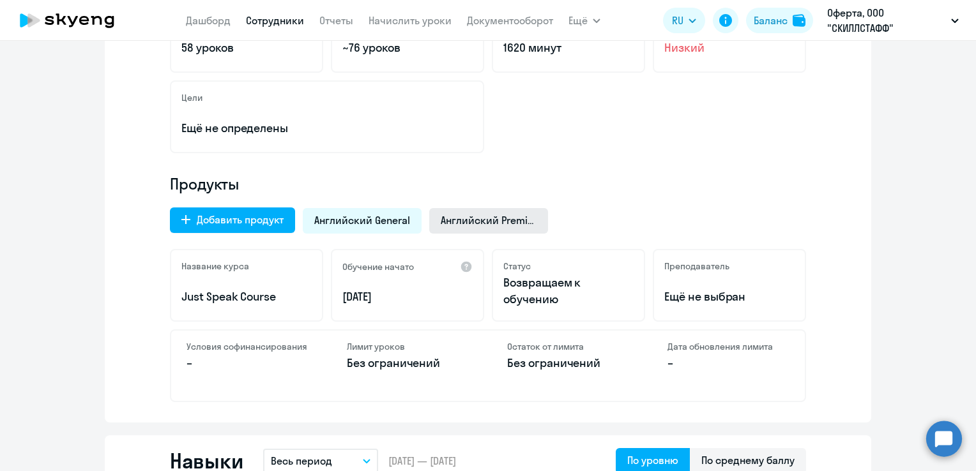
click at [472, 221] on span "Английский Premium" at bounding box center [489, 220] width 96 height 14
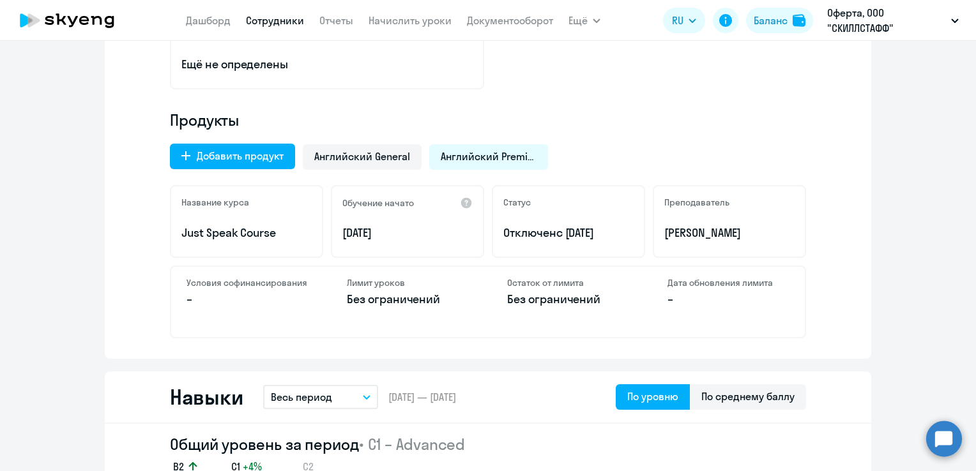
scroll to position [447, 0]
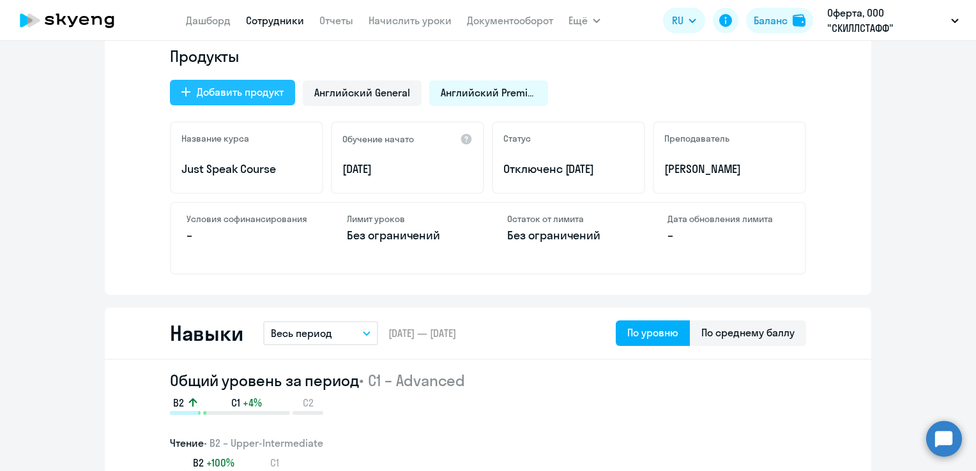
click at [227, 96] on div "Добавить продукт" at bounding box center [240, 91] width 87 height 15
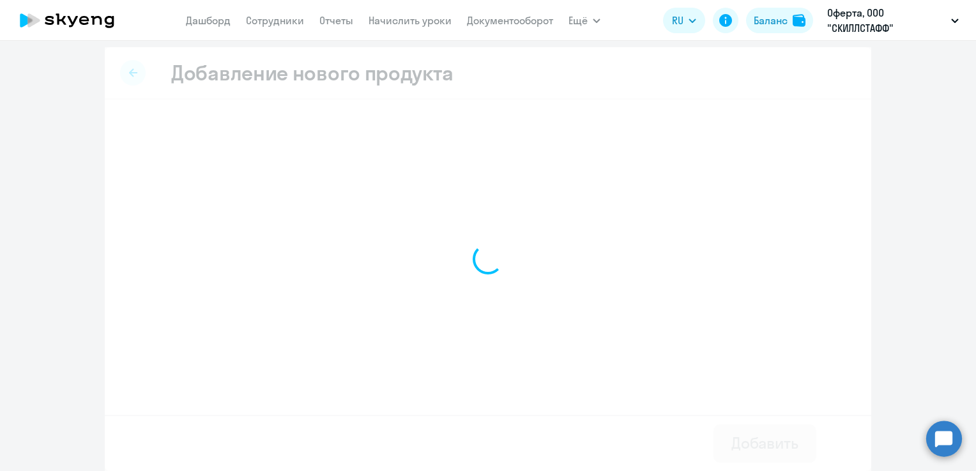
scroll to position [4, 0]
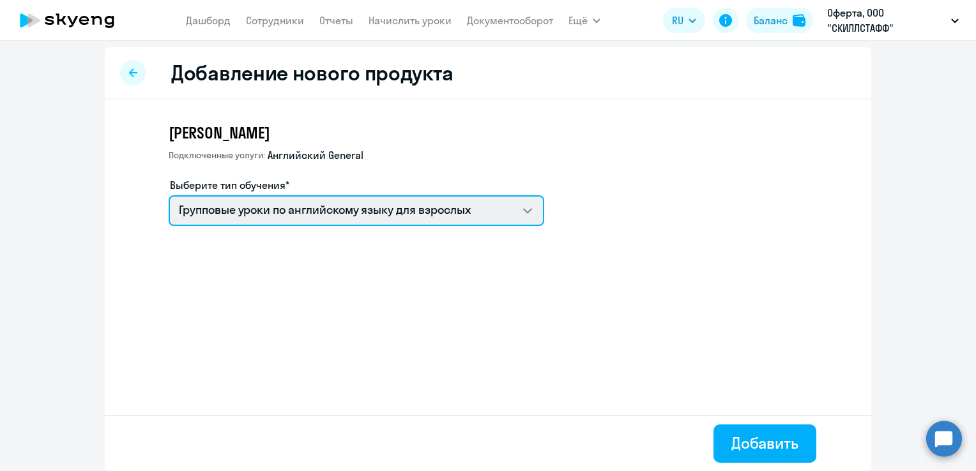
click at [340, 217] on select "Групповые уроки по английскому языку для взрослых Self-Study Премиум английский…" at bounding box center [356, 210] width 375 height 31
select select "english_adult_not_native_speaker_premium"
click at [169, 195] on select "Групповые уроки по английскому языку для взрослых Self-Study Премиум английский…" at bounding box center [356, 210] width 375 height 31
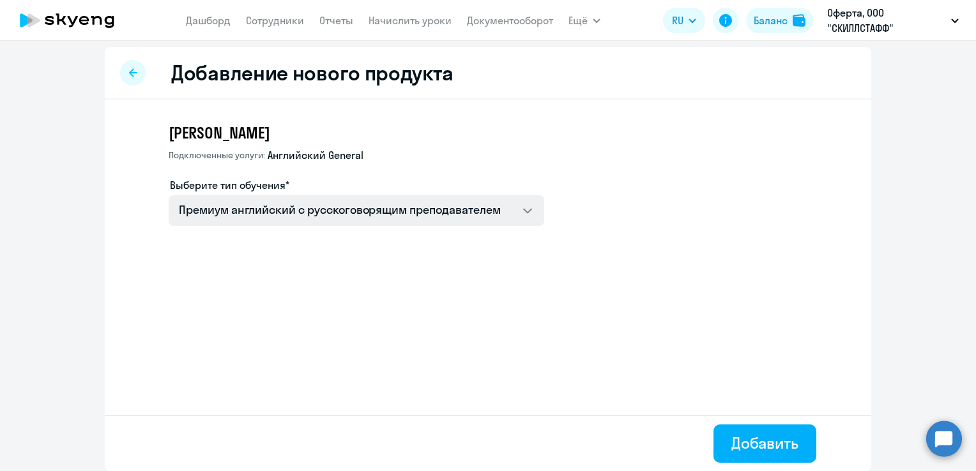
drag, startPoint x: 750, startPoint y: 443, endPoint x: 269, endPoint y: 218, distance: 531.6
click at [271, 218] on div "Добавление нового продукта Фадеева Полина Подключенные услуги: Английский Gener…" at bounding box center [488, 259] width 766 height 424
click at [129, 75] on icon at bounding box center [133, 72] width 8 height 9
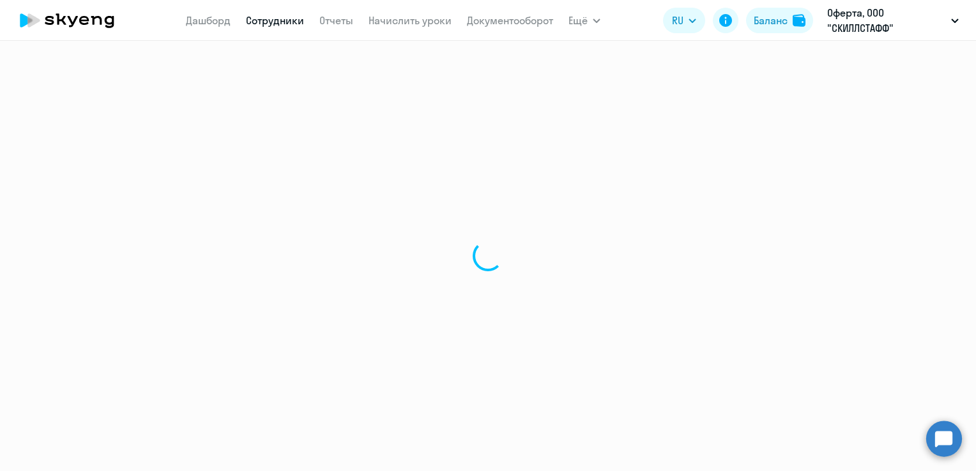
select select "english"
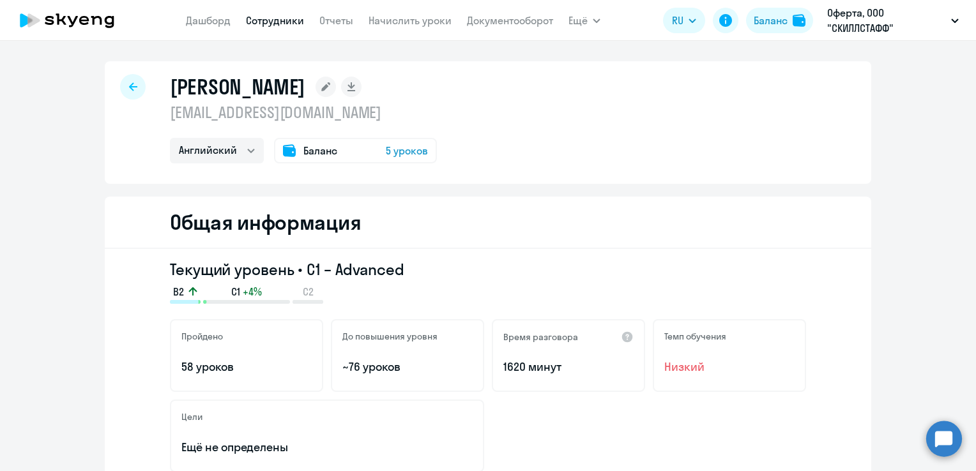
click at [133, 83] on div at bounding box center [133, 87] width 26 height 26
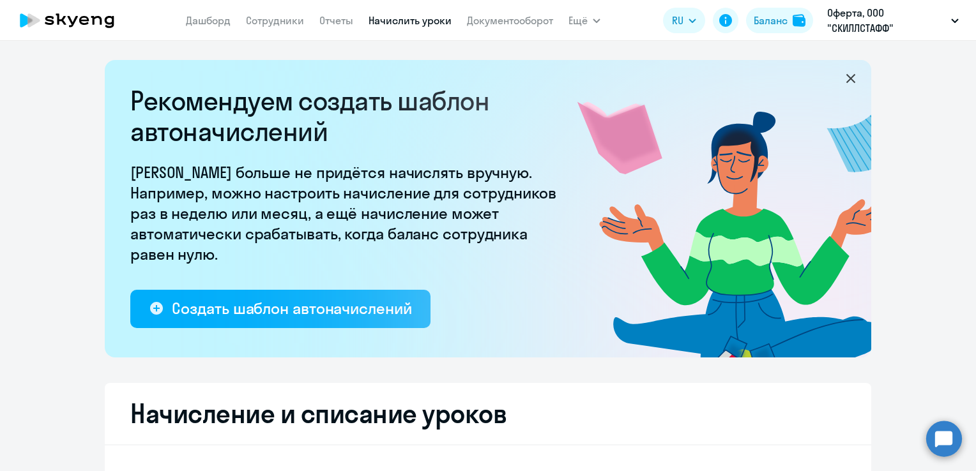
select select "10"
